Goal: Complete application form: Complete application form

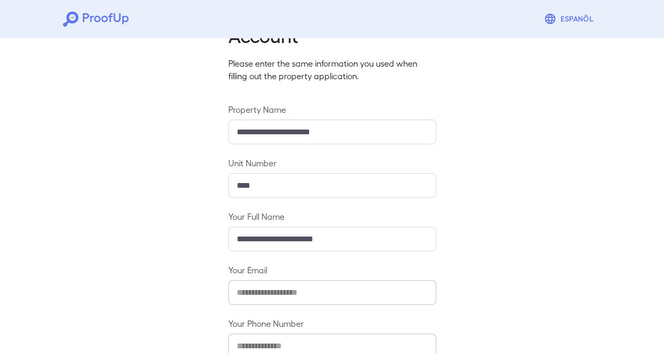
scroll to position [122, 0]
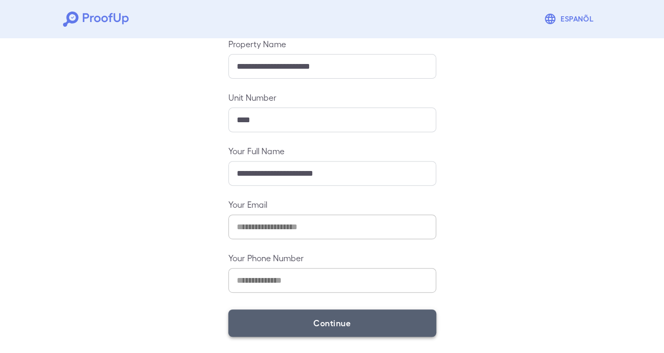
click at [290, 325] on button "Continue" at bounding box center [332, 323] width 208 height 27
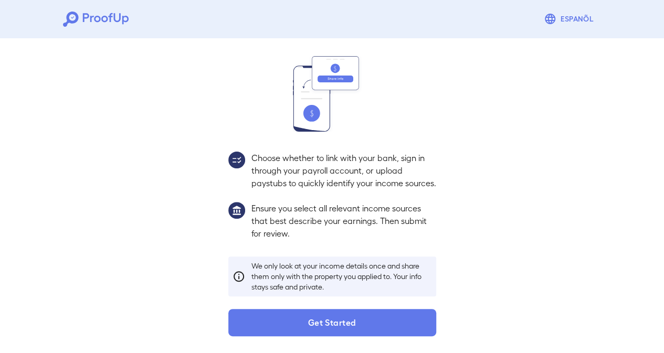
scroll to position [107, 0]
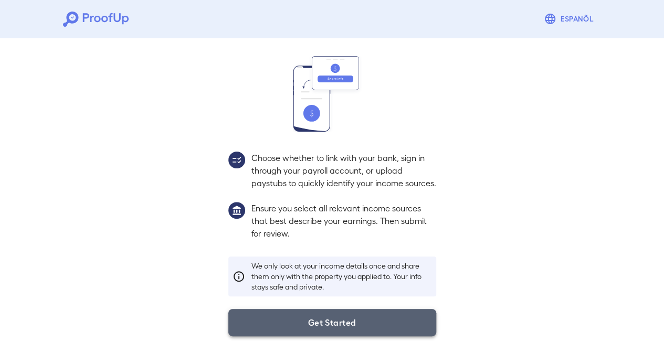
click at [319, 315] on button "Get Started" at bounding box center [332, 322] width 208 height 27
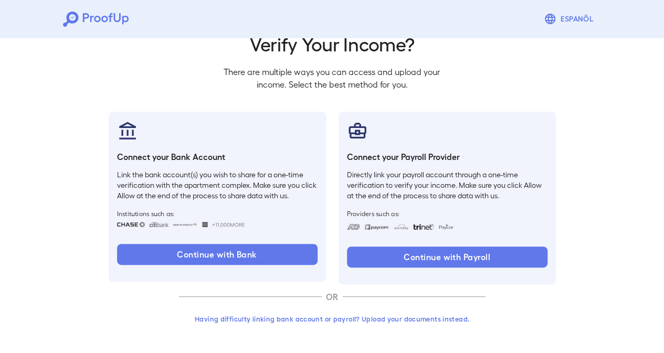
scroll to position [47, 0]
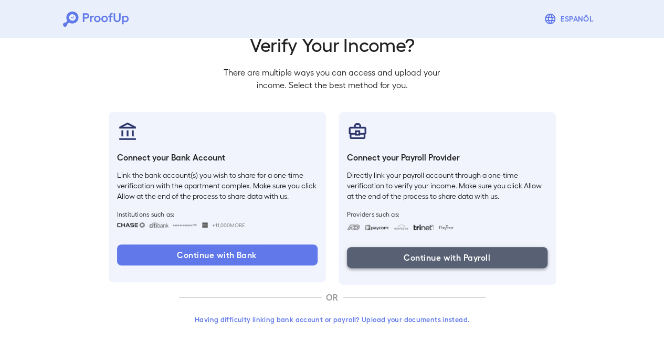
click at [407, 260] on button "Continue with Payroll" at bounding box center [447, 257] width 201 height 21
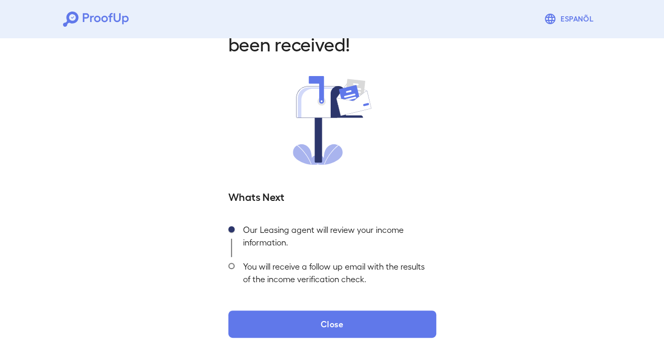
scroll to position [49, 0]
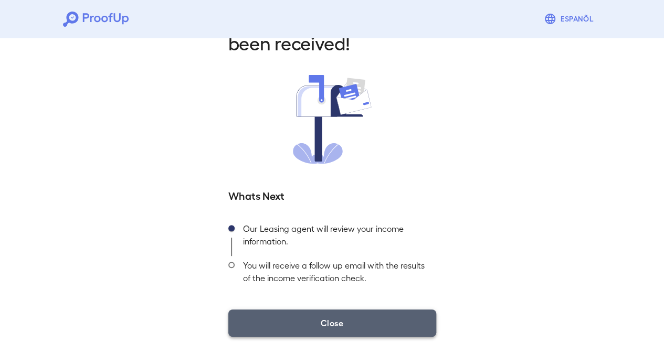
click at [365, 324] on button "Close" at bounding box center [332, 323] width 208 height 27
click at [331, 327] on button "Close" at bounding box center [332, 323] width 208 height 27
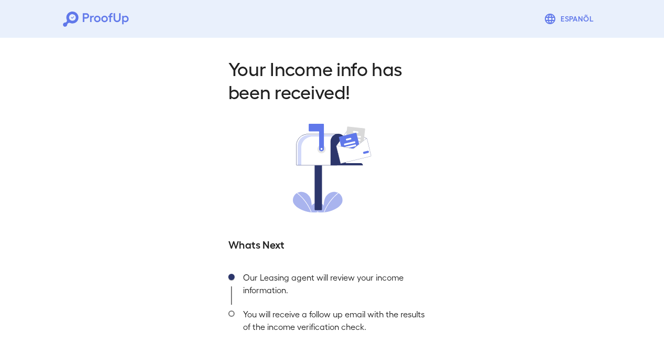
scroll to position [49, 0]
